Goal: Task Accomplishment & Management: Complete application form

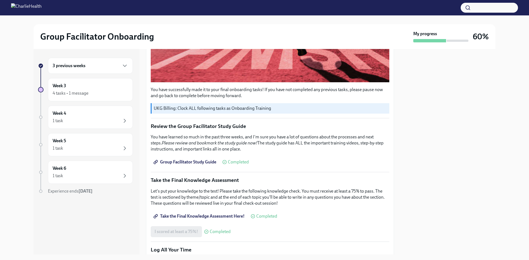
scroll to position [338, 0]
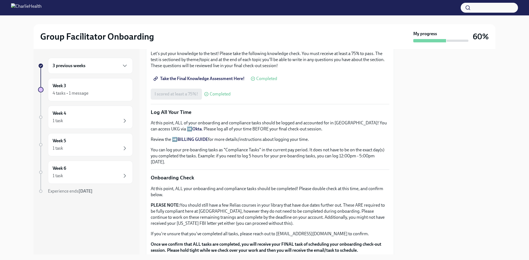
click at [100, 62] on div "3 previous weeks" at bounding box center [90, 66] width 85 height 16
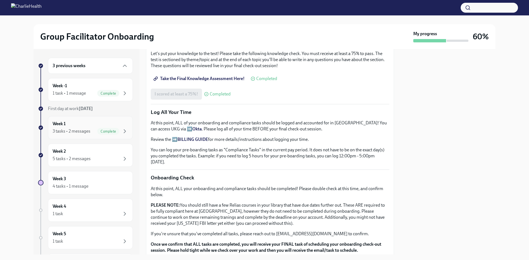
click at [78, 131] on div "3 tasks • 2 messages" at bounding box center [72, 131] width 38 height 6
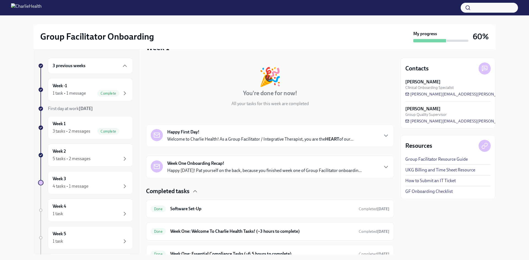
scroll to position [42, 0]
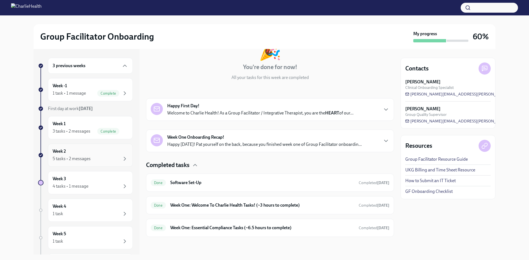
click at [85, 163] on div "Week 2 5 tasks • 2 messages" at bounding box center [90, 155] width 85 height 23
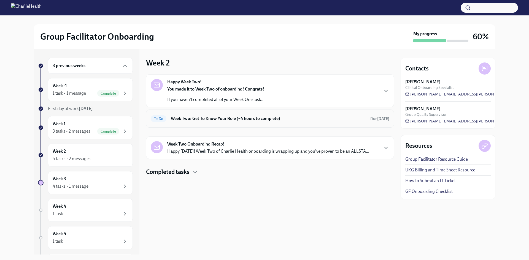
click at [229, 125] on div "To Do Week Two: Get To Know Your Role (~4 hours to complete) Due [DATE]" at bounding box center [270, 119] width 248 height 18
click at [244, 118] on h6 "Week Two: Get To Know Your Role (~4 hours to complete)" at bounding box center [268, 119] width 195 height 6
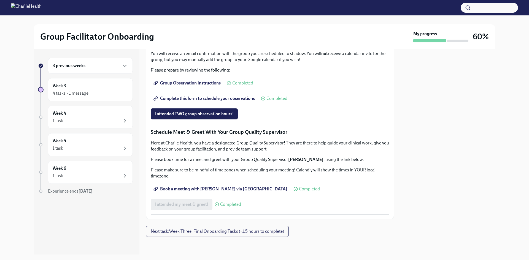
scroll to position [441, 0]
click at [205, 117] on span "I attended TWO group observation hours!" at bounding box center [194, 114] width 79 height 6
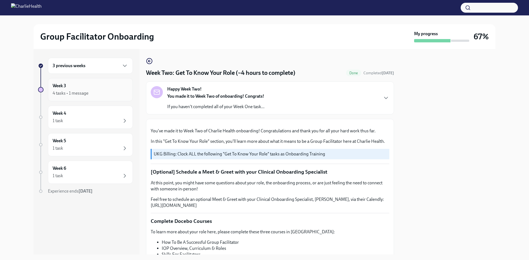
click at [99, 95] on div "4 tasks • 1 message" at bounding box center [91, 93] width 76 height 7
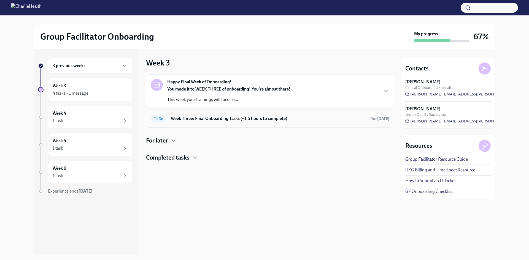
click at [238, 120] on h6 "Week Three: Final Onboarding Tasks (~1.5 hours to complete)" at bounding box center [268, 119] width 195 height 6
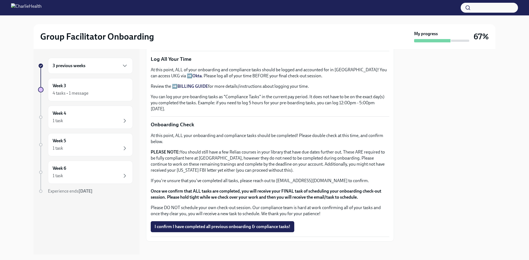
scroll to position [394, 0]
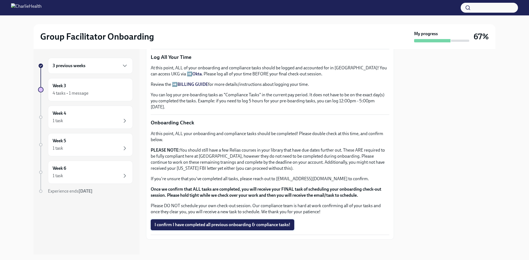
click at [209, 226] on button "I confirm I have completed all previous onboarding & compliance tasks!" at bounding box center [223, 225] width 144 height 11
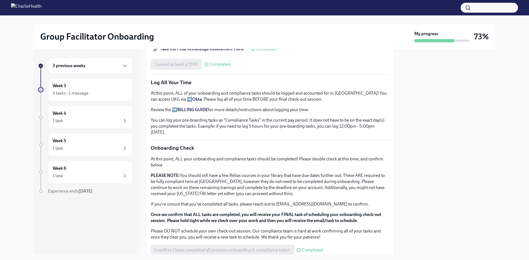
scroll to position [386, 0]
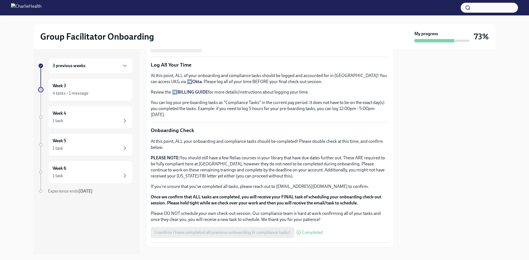
click at [190, 143] on p "At this point, ALL your onboarding and compliance tasks should be completed! Pl…" at bounding box center [270, 145] width 239 height 12
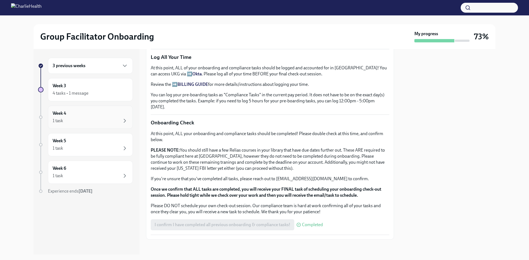
click at [82, 121] on div "1 task" at bounding box center [91, 121] width 76 height 7
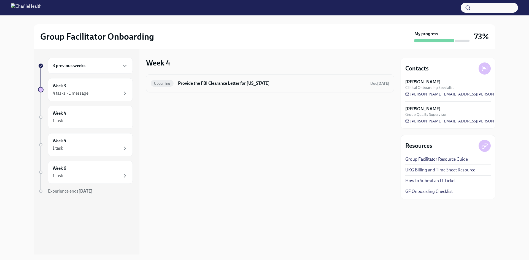
click at [225, 84] on h6 "Provide the FBI Clearance Letter for [US_STATE]" at bounding box center [272, 83] width 188 height 6
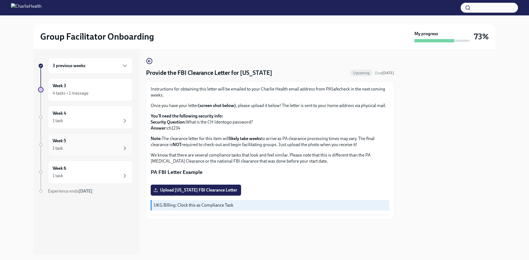
click at [76, 144] on div "Week 5 1 task" at bounding box center [91, 145] width 76 height 14
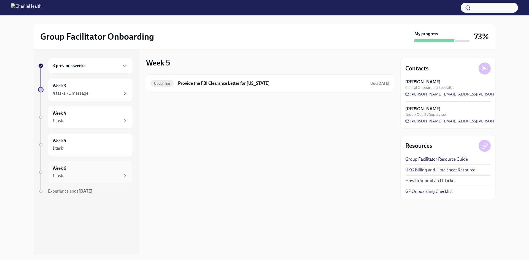
click at [85, 165] on div "Week 6 1 task" at bounding box center [90, 172] width 85 height 23
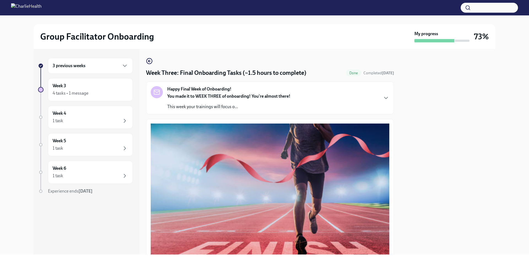
click at [465, 39] on div "My progress" at bounding box center [442, 37] width 55 height 12
drag, startPoint x: 96, startPoint y: 193, endPoint x: 98, endPoint y: 203, distance: 10.9
click at [93, 193] on strong "[DATE]" at bounding box center [86, 191] width 14 height 5
